Goal: Task Accomplishment & Management: Use online tool/utility

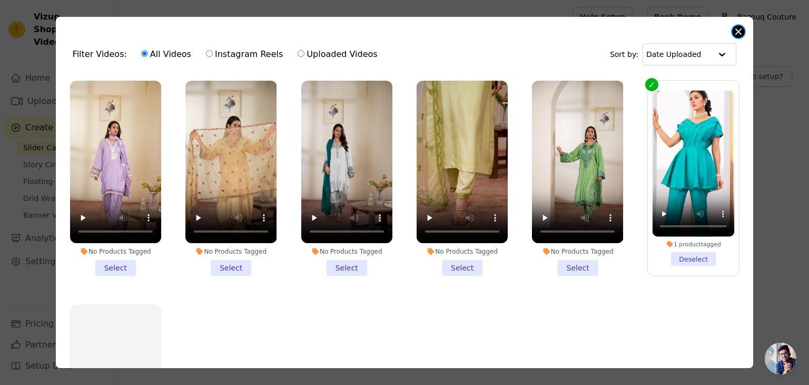
click at [740, 32] on button "Close modal" at bounding box center [738, 31] width 13 height 13
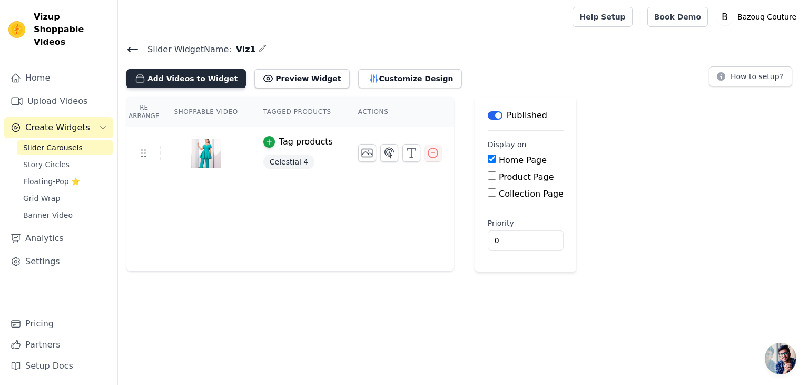
click at [169, 72] on div "Add Videos to Widget Preview Widget Customize Design" at bounding box center [298, 76] width 344 height 23
click at [169, 72] on button "Add Videos to Widget" at bounding box center [186, 78] width 120 height 19
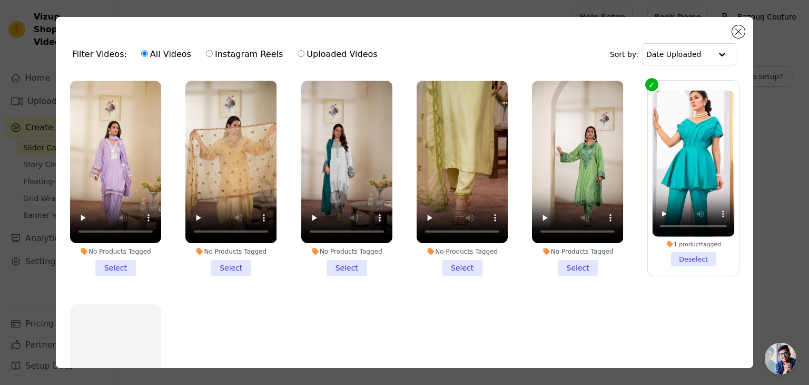
click at [298, 53] on input "Uploaded Videos" at bounding box center [301, 53] width 7 height 7
radio input "true"
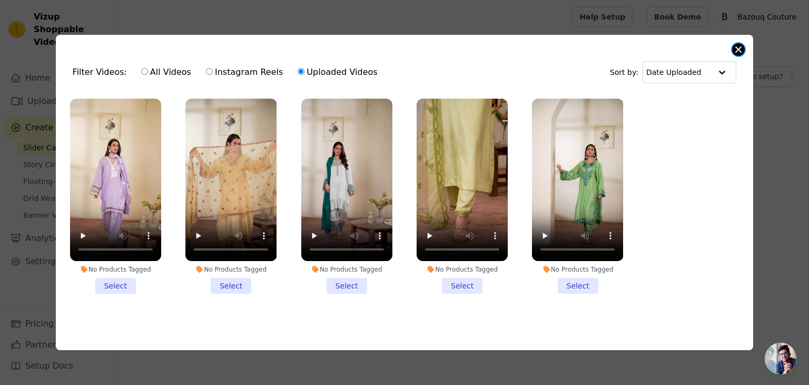
click at [742, 47] on button "Close modal" at bounding box center [738, 49] width 13 height 13
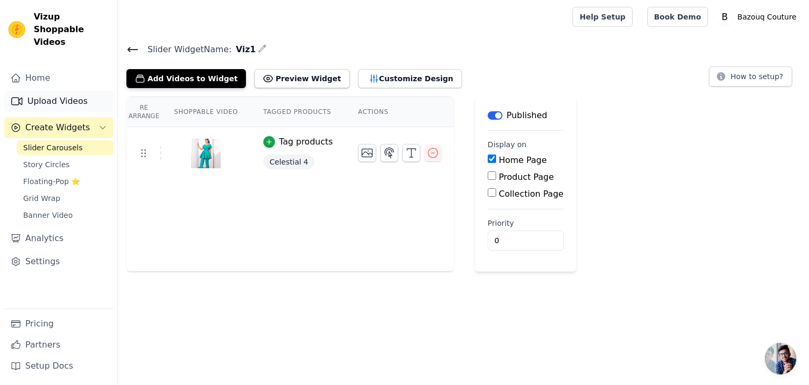
click at [80, 91] on link "Upload Videos" at bounding box center [58, 101] width 109 height 21
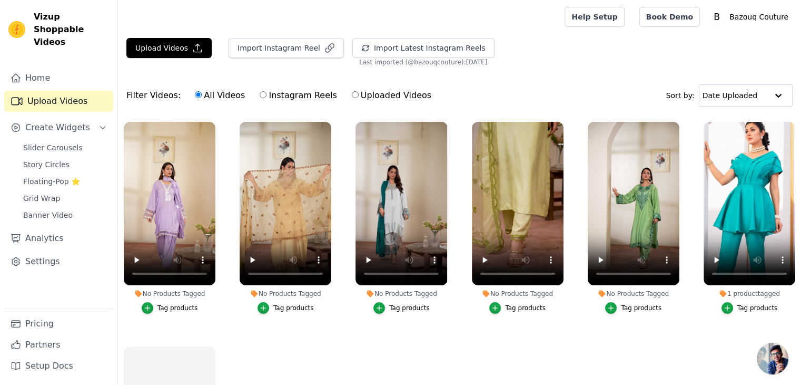
click at [351, 98] on label "Uploaded Videos" at bounding box center [391, 95] width 81 height 14
click at [352, 98] on input "Uploaded Videos" at bounding box center [355, 94] width 7 height 7
radio input "true"
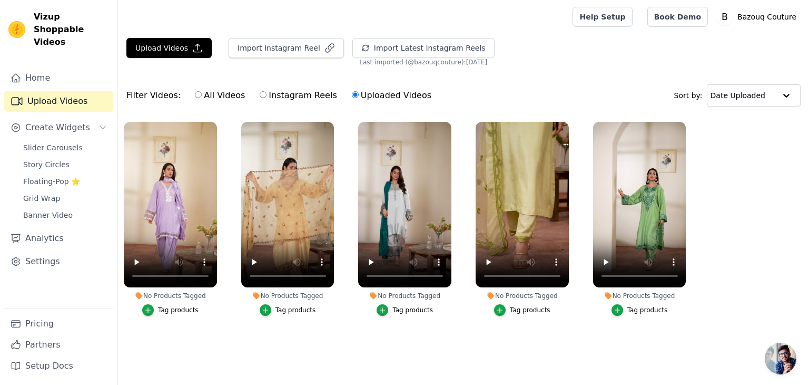
click at [179, 96] on div "Filter Videos: All Videos Instagram Reels Uploaded Videos" at bounding box center [281, 95] width 311 height 24
click at [189, 95] on div "All Videos Instagram Reels Uploaded Videos" at bounding box center [313, 95] width 248 height 24
